Goal: Task Accomplishment & Management: Complete application form

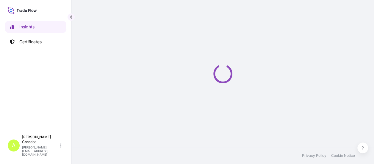
select select "2025"
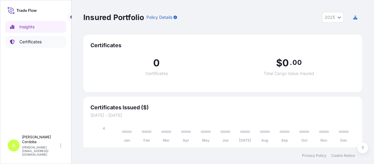
click at [33, 41] on p "Certificates" at bounding box center [30, 42] width 22 height 6
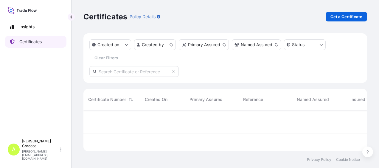
scroll to position [40, 279]
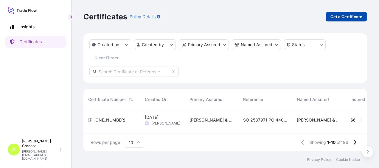
click at [351, 20] on link "Get a Certificate" at bounding box center [346, 17] width 41 height 10
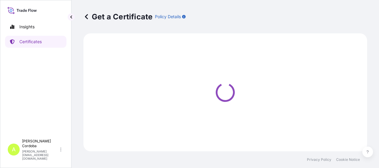
select select "Sea"
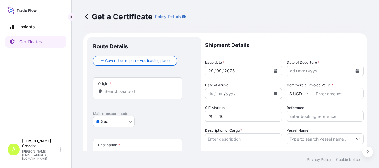
click at [356, 71] on icon "Calendar" at bounding box center [357, 71] width 3 height 4
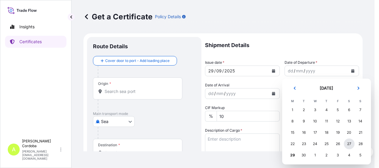
click at [351, 144] on div "27" at bounding box center [349, 144] width 11 height 11
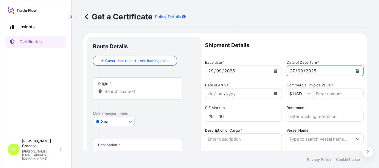
click at [312, 115] on input "Reference" at bounding box center [325, 116] width 77 height 11
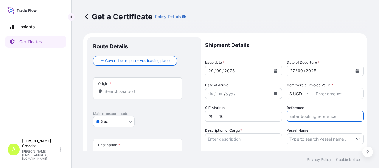
paste input "2588810"
type input "2588810"
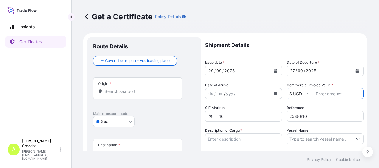
click at [322, 91] on input "Commercial Invoice Value *" at bounding box center [338, 93] width 50 height 11
type input "24,723.18"
click at [122, 94] on input "Origin *" at bounding box center [140, 91] width 70 height 6
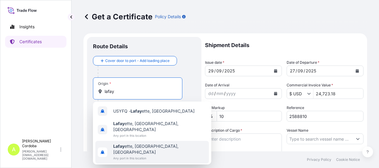
click at [142, 143] on span "Lafay ette, [GEOGRAPHIC_DATA], [GEOGRAPHIC_DATA]" at bounding box center [159, 149] width 93 height 12
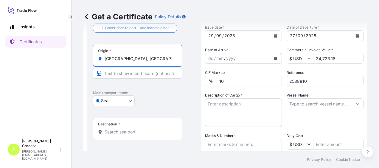
scroll to position [60, 0]
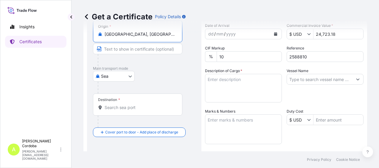
type input "[GEOGRAPHIC_DATA], [GEOGRAPHIC_DATA], [GEOGRAPHIC_DATA]"
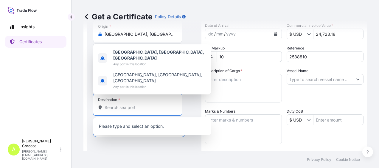
click at [127, 107] on input "Destination *" at bounding box center [140, 108] width 70 height 6
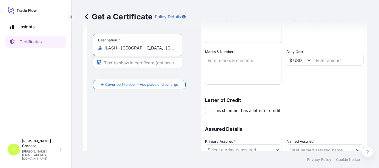
scroll to position [167, 0]
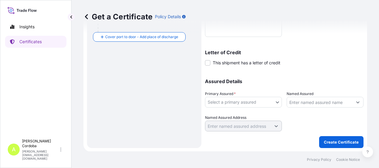
type input "ILASH - [GEOGRAPHIC_DATA], [GEOGRAPHIC_DATA]"
click at [270, 102] on body "Insights Certificates A [PERSON_NAME] [PERSON_NAME][EMAIL_ADDRESS][DOMAIN_NAME]…" at bounding box center [189, 84] width 379 height 168
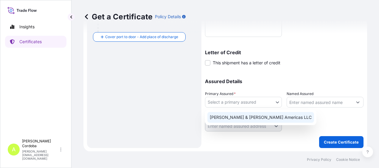
click at [249, 117] on div "[PERSON_NAME] & [PERSON_NAME] Americas LLC" at bounding box center [260, 117] width 107 height 11
select select "31658"
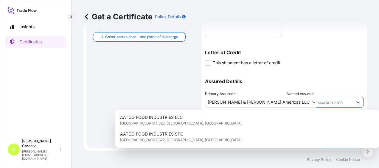
click at [339, 102] on input "Named Assured" at bounding box center [320, 102] width 66 height 11
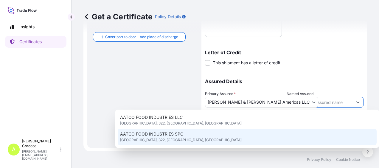
click at [332, 102] on input "Named Assured" at bounding box center [320, 102] width 66 height 11
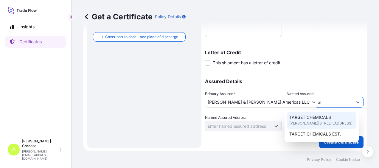
click at [329, 125] on span "[PERSON_NAME][STREET_ADDRESS]" at bounding box center [320, 123] width 63 height 6
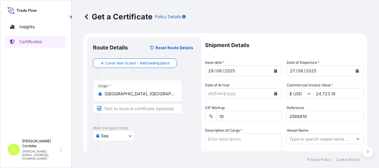
scroll to position [60, 0]
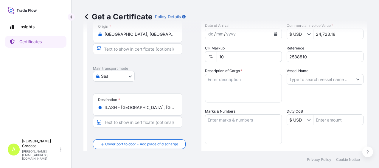
type input "TARGET CHEMICALS"
click at [218, 80] on textarea "Description of Cargo *" at bounding box center [243, 88] width 77 height 29
paste textarea "800.00 THIN-N-THIK® 99 NG STARCH 50 LB BAG"
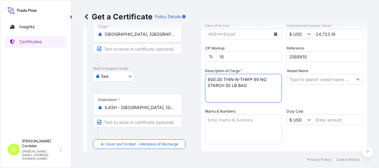
click at [222, 78] on textarea "800.00 THIN-N-THIK® 99 NG STARCH 50 LB BAG" at bounding box center [243, 88] width 77 height 29
click at [248, 86] on textarea "800 BAGS THIN-N-THIK® 99 NG STARCH 50 LB BAG" at bounding box center [243, 88] width 77 height 29
click at [222, 92] on textarea "800 BAGS THIN-N-THIK® 99 NG STARCH 50 LB BAG" at bounding box center [243, 88] width 77 height 29
paste textarea "45.00 STAMIST® INSTANT 364 NG B0025K BP04509"
click at [219, 91] on textarea "800 BAGS THIN-N-THIK® 99 NG STARCH 50 LB BAG 45.00 STAMIST® INSTANT 364 NG B002…" at bounding box center [243, 88] width 77 height 29
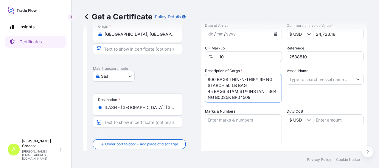
click at [248, 85] on textarea "800 BAGS THIN-N-THIK® 99 NG STARCH 50 LB BAG 45 BAGS STAMIST® INSTANT 364 NG B0…" at bounding box center [243, 88] width 77 height 29
click at [252, 95] on textarea "800 BAGS THIN-N-THIK® 99 NG STARCH 50 LB BAG; 45 BAGS STAMIST® INSTANT 364 NG B…" at bounding box center [243, 88] width 77 height 29
click at [206, 91] on textarea "800 BAGS THIN-N-THIK® 99 NG STARCH 50 LB BAG; 45 BAGS STAMIST® INSTANT 364 NG B…" at bounding box center [243, 88] width 77 height 29
click at [251, 83] on textarea "800 BAGS THIN-N-THIK® 99 NG STARCH 50 LB BAG; 45 BAGS STAMIST® INSTANT 364 NG B…" at bounding box center [243, 88] width 77 height 29
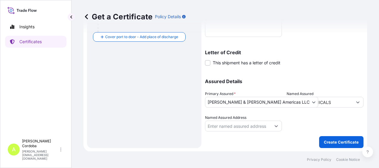
scroll to position [167, 0]
type textarea "800 BAGS THIN-N-THIK® 99 NG STARCH 50 LB BAG 45 BAGS STAMIST® INSTANT 364 NG B0…"
click at [332, 140] on p "Create Certificate" at bounding box center [341, 142] width 35 height 6
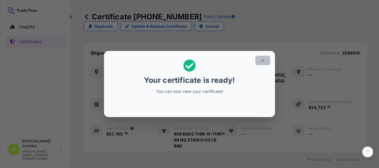
click at [260, 61] on icon "button" at bounding box center [262, 60] width 5 height 5
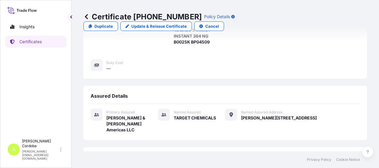
scroll to position [157, 0]
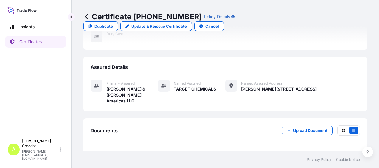
click at [258, 151] on link "PDF Certificate [DATE]T14:51:20.016180" at bounding box center [225, 158] width 269 height 15
